Goal: Task Accomplishment & Management: Manage account settings

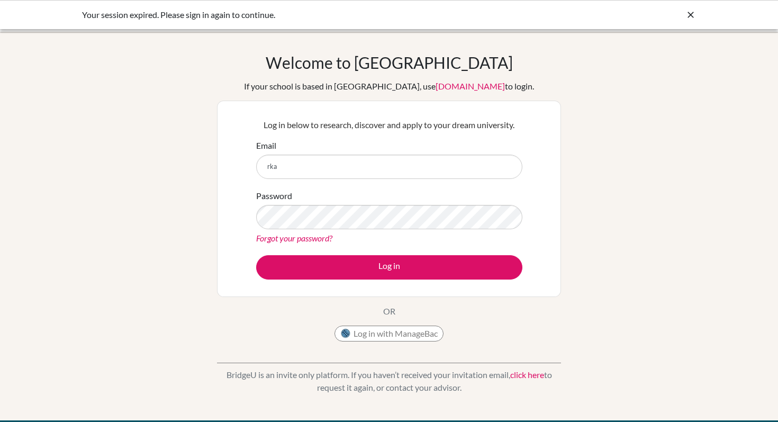
type input "[EMAIL_ADDRESS][DOMAIN_NAME]"
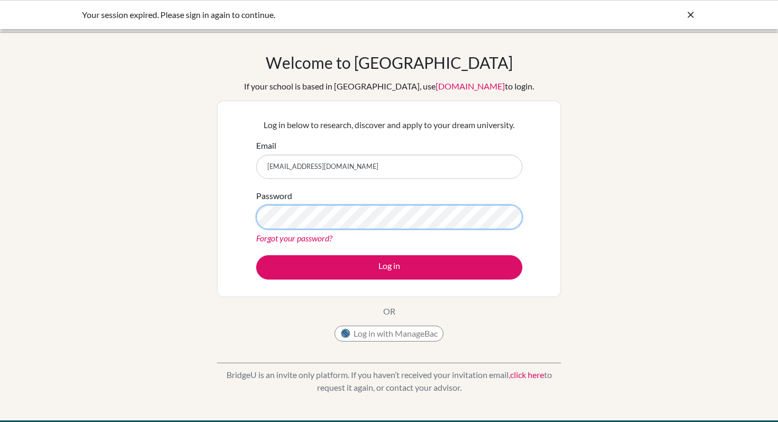
click at [256, 255] on button "Log in" at bounding box center [389, 267] width 266 height 24
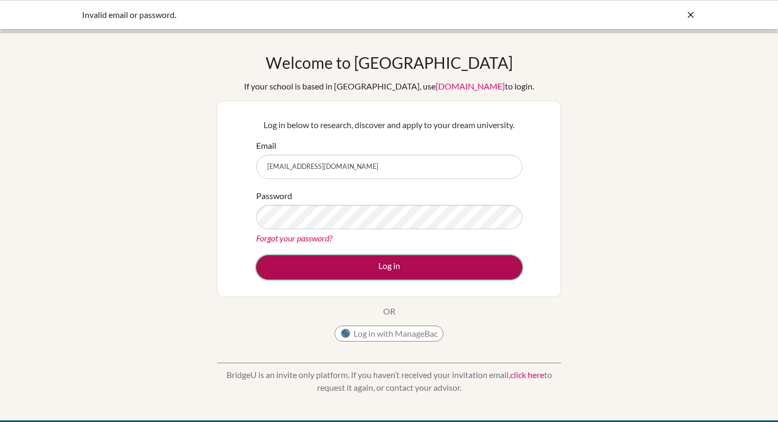
click at [350, 263] on button "Log in" at bounding box center [389, 267] width 266 height 24
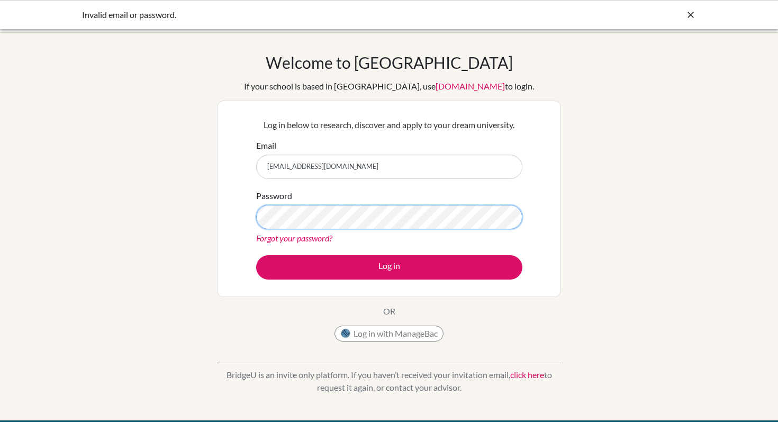
click at [256, 255] on button "Log in" at bounding box center [389, 267] width 266 height 24
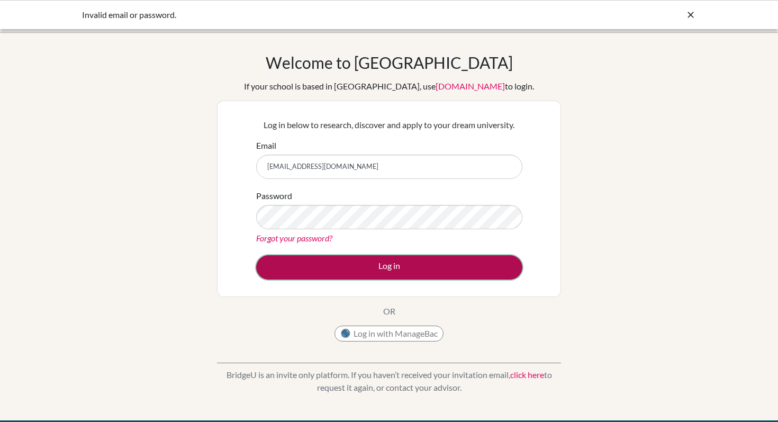
click at [371, 265] on button "Log in" at bounding box center [389, 267] width 266 height 24
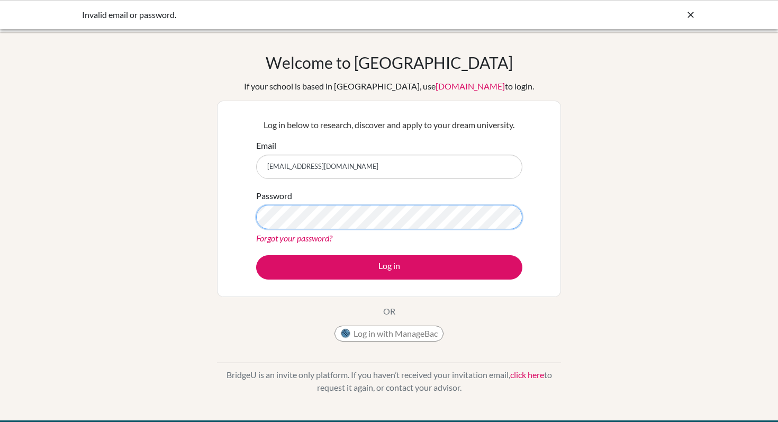
click at [256, 255] on button "Log in" at bounding box center [389, 267] width 266 height 24
type input "[EMAIL_ADDRESS][DOMAIN_NAME]"
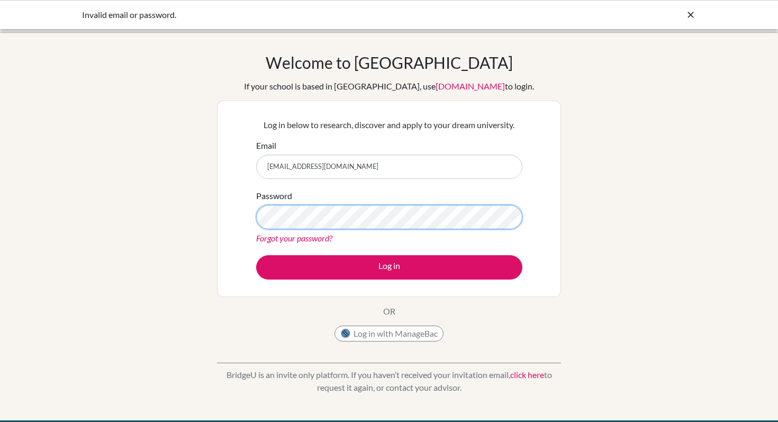
click at [256, 255] on button "Log in" at bounding box center [389, 267] width 266 height 24
click at [309, 237] on link "Forgot your password?" at bounding box center [294, 238] width 76 height 10
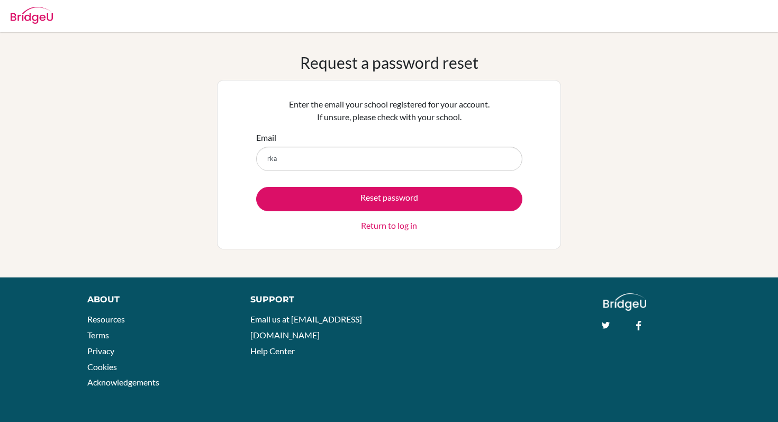
type input "[EMAIL_ADDRESS][DOMAIN_NAME]"
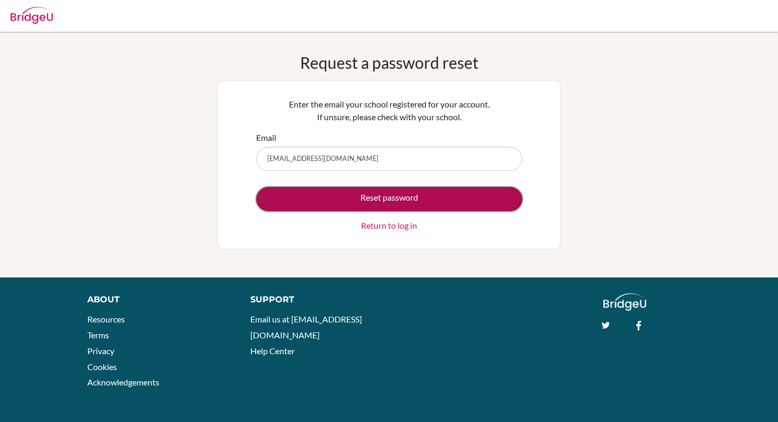
click at [334, 192] on button "Reset password" at bounding box center [389, 199] width 266 height 24
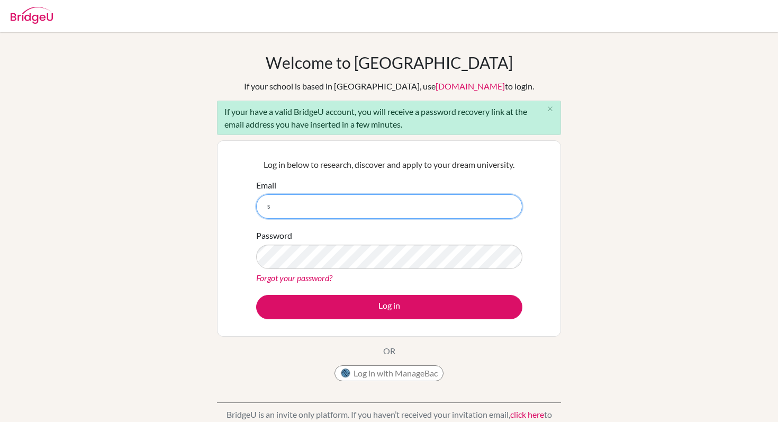
type input "[EMAIL_ADDRESS][DOMAIN_NAME]"
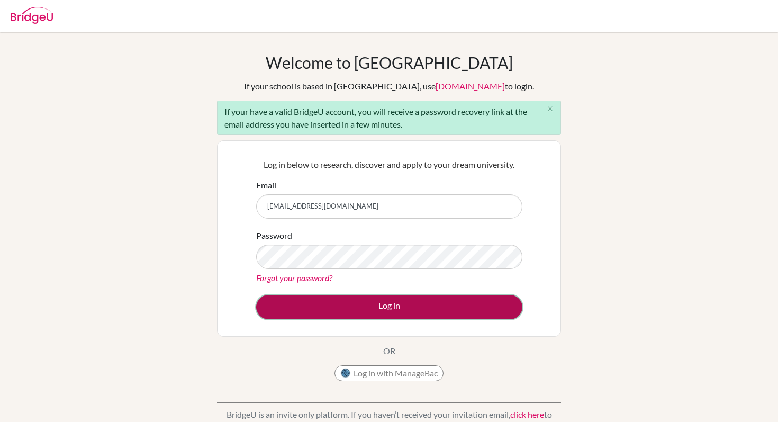
click at [345, 303] on button "Log in" at bounding box center [389, 307] width 266 height 24
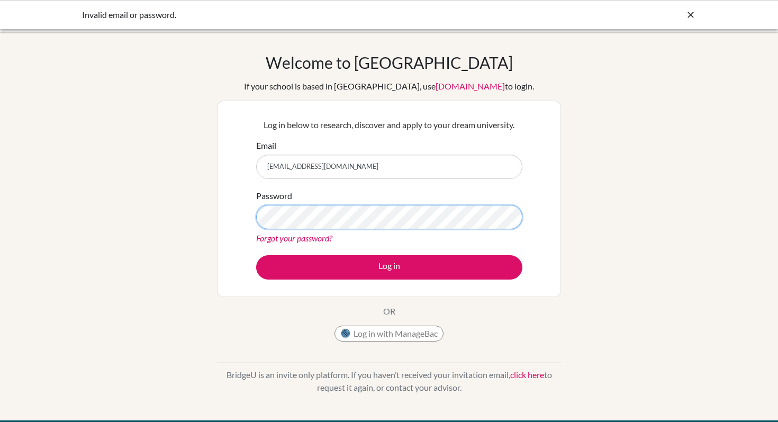
click at [256, 255] on button "Log in" at bounding box center [389, 267] width 266 height 24
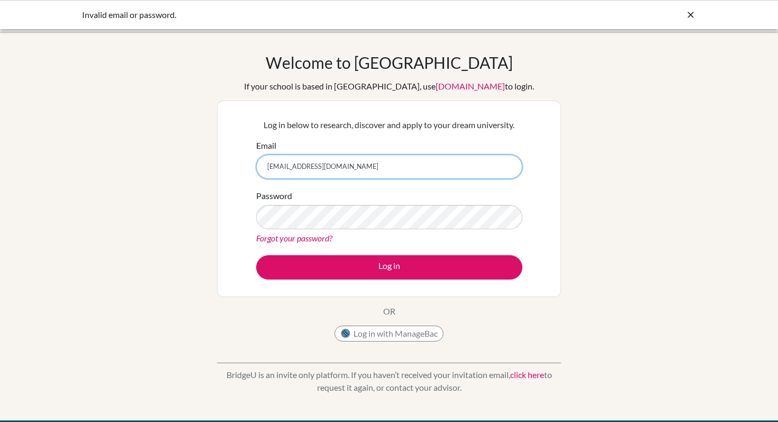
click at [358, 174] on input "[EMAIL_ADDRESS][DOMAIN_NAME]" at bounding box center [389, 167] width 266 height 24
click at [318, 239] on link "Forgot your password?" at bounding box center [294, 238] width 76 height 10
